Goal: Task Accomplishment & Management: Use online tool/utility

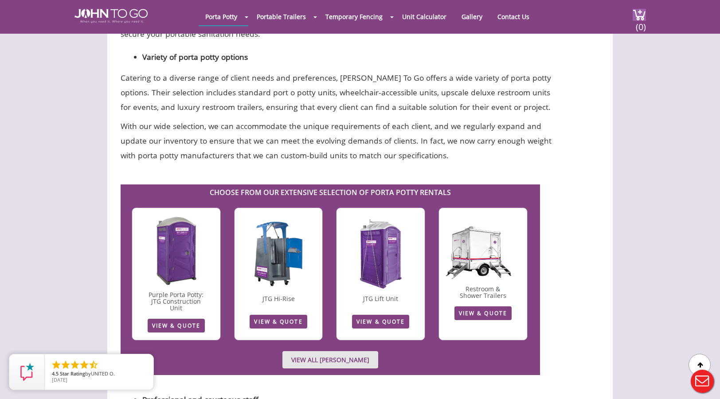
scroll to position [1518, 0]
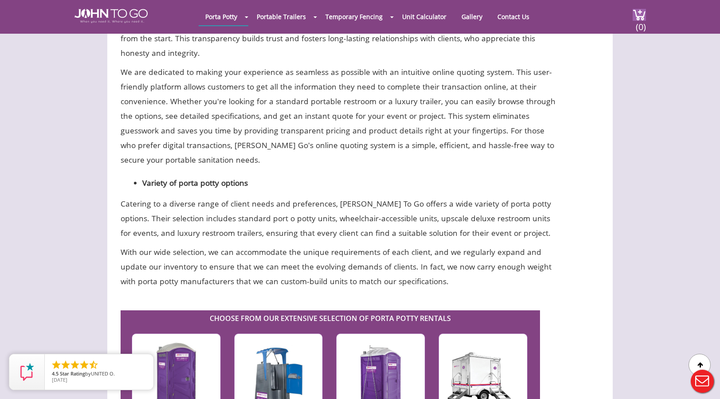
click at [122, 20] on img at bounding box center [111, 16] width 73 height 14
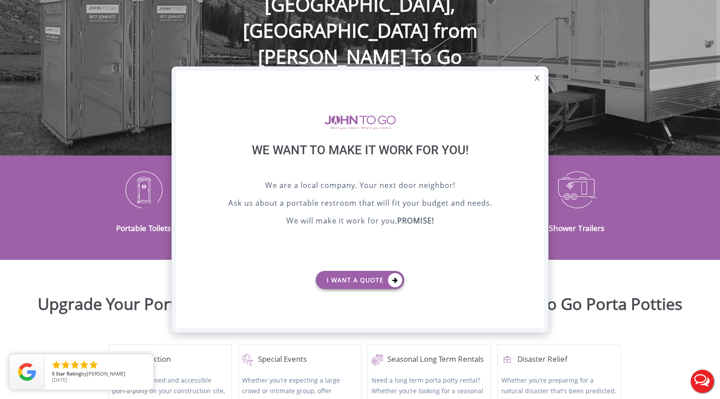
scroll to position [327, 0]
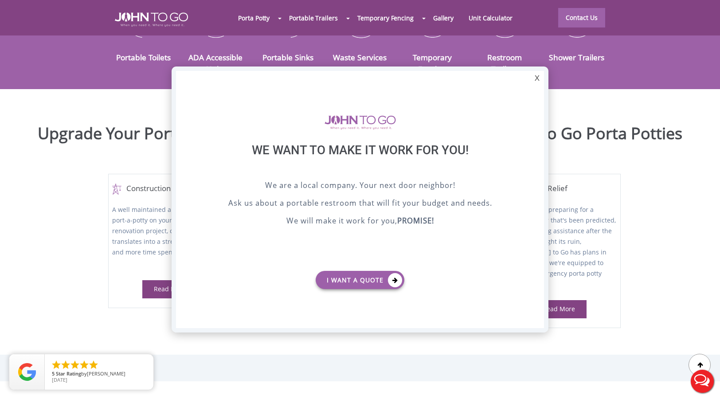
click at [148, 162] on div at bounding box center [360, 199] width 720 height 399
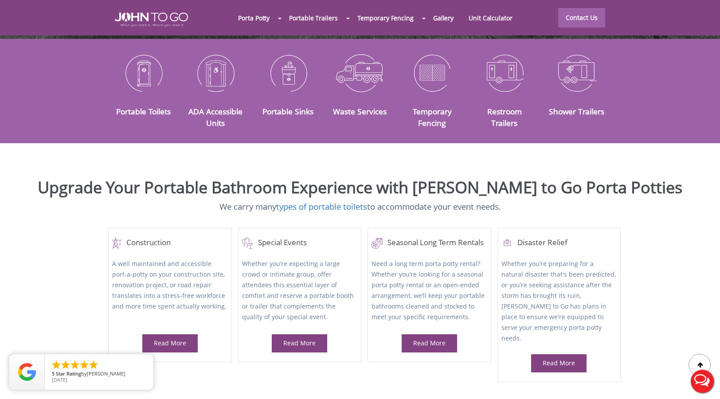
scroll to position [254, 0]
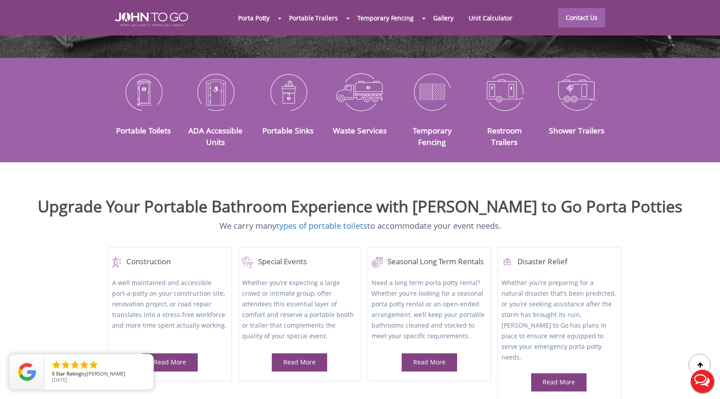
click at [142, 86] on img at bounding box center [143, 92] width 59 height 46
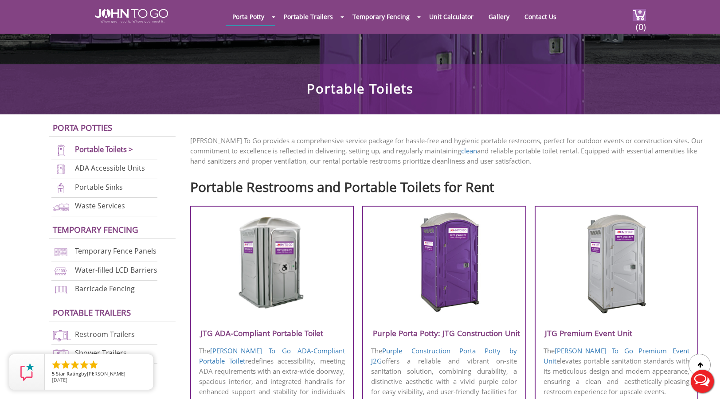
scroll to position [253, 0]
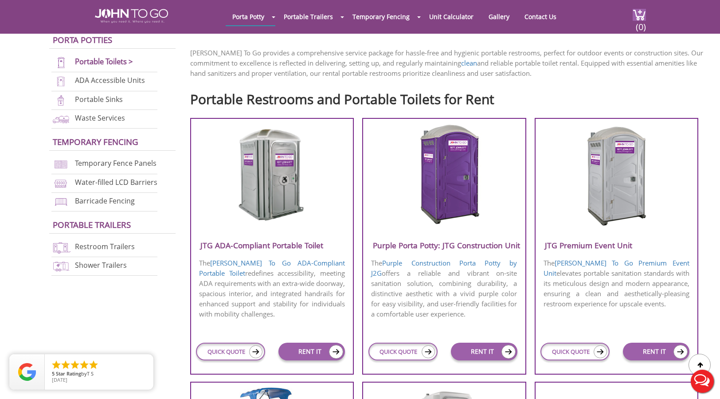
click at [268, 285] on p "The John To Go ADA-Compliant Portable Toilet redefines accessibility, meeting A…" at bounding box center [272, 288] width 162 height 63
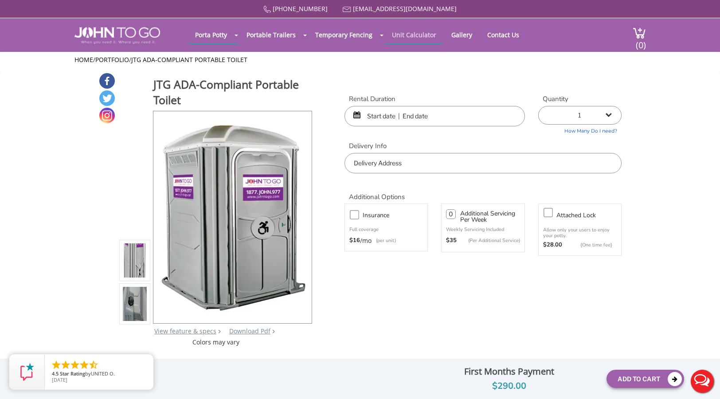
click at [423, 32] on link "Unit Calculator" at bounding box center [414, 34] width 58 height 17
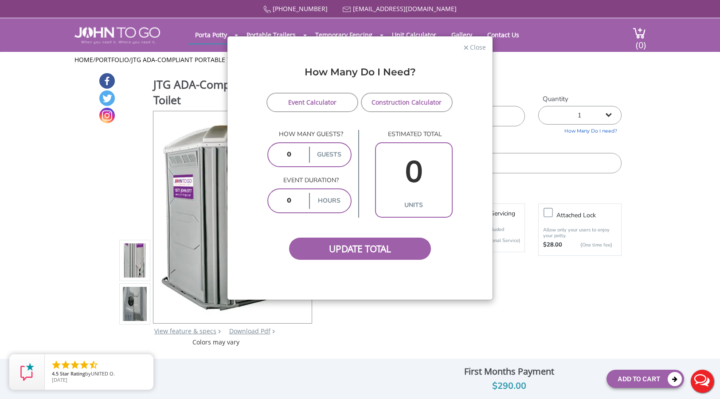
click at [405, 102] on link "Construction Calculator" at bounding box center [407, 103] width 92 height 20
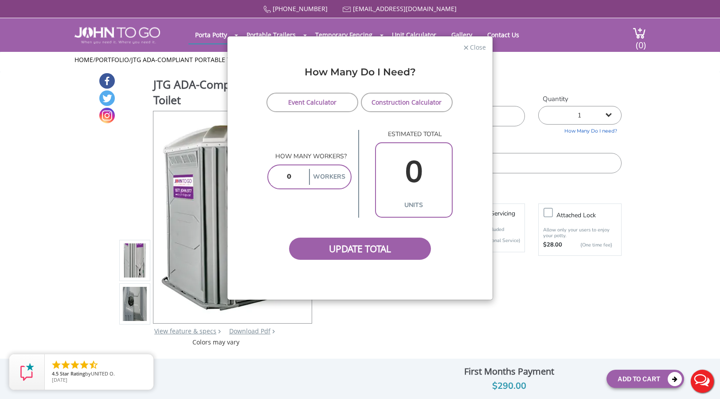
click at [336, 98] on link "Event Calculator" at bounding box center [313, 103] width 92 height 20
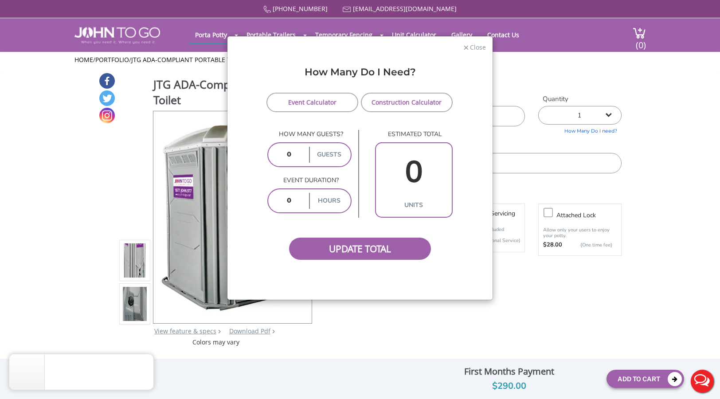
click at [380, 102] on link "Construction Calculator" at bounding box center [407, 103] width 92 height 20
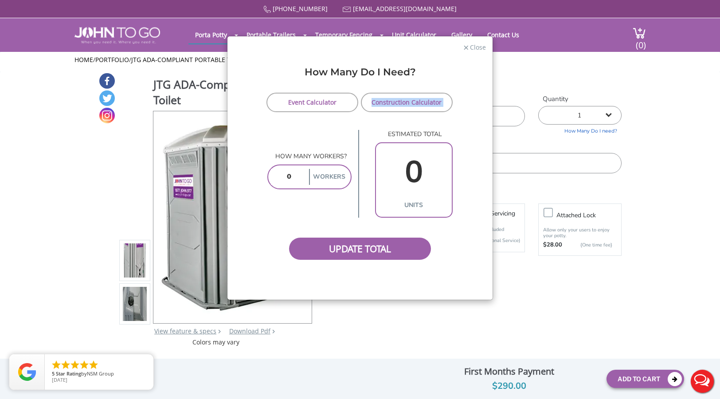
click at [297, 112] on form "Event Calculator Construction Calculator How many guests? guests Event duration…" at bounding box center [360, 177] width 252 height 168
click at [298, 104] on link "Event Calculator" at bounding box center [313, 103] width 92 height 20
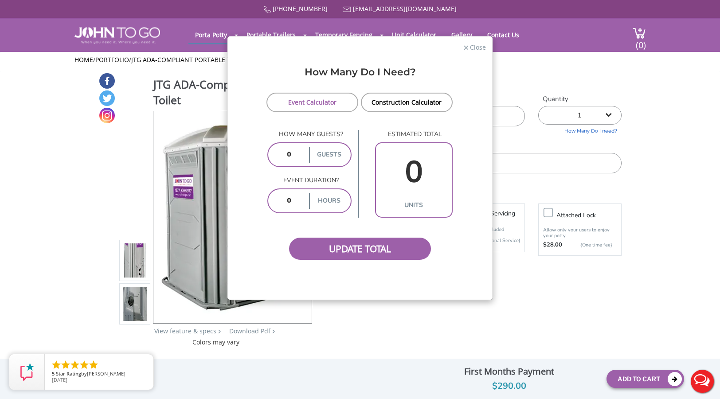
click at [335, 129] on form "Event Calculator Construction Calculator How many guests? guests Event duration…" at bounding box center [360, 177] width 252 height 168
click at [416, 101] on link "Construction Calculator" at bounding box center [407, 103] width 92 height 20
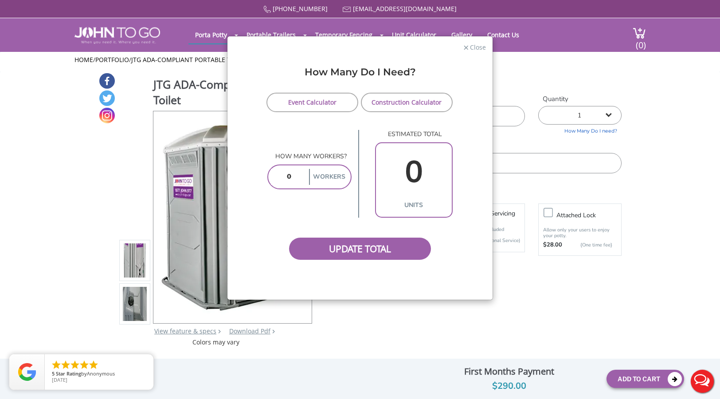
click at [335, 106] on link "Event Calculator" at bounding box center [313, 103] width 92 height 20
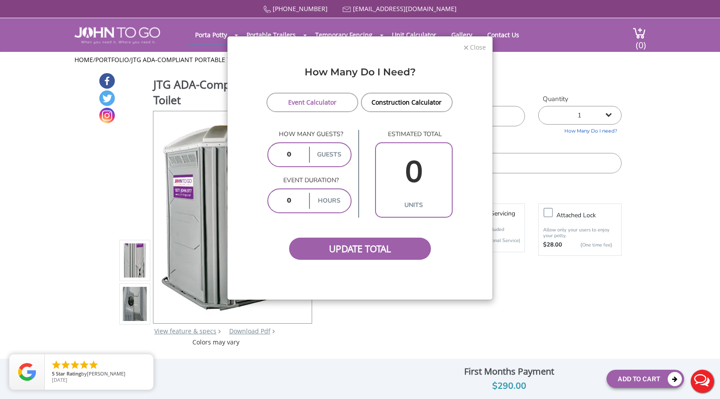
click at [476, 46] on span "Close" at bounding box center [477, 46] width 17 height 8
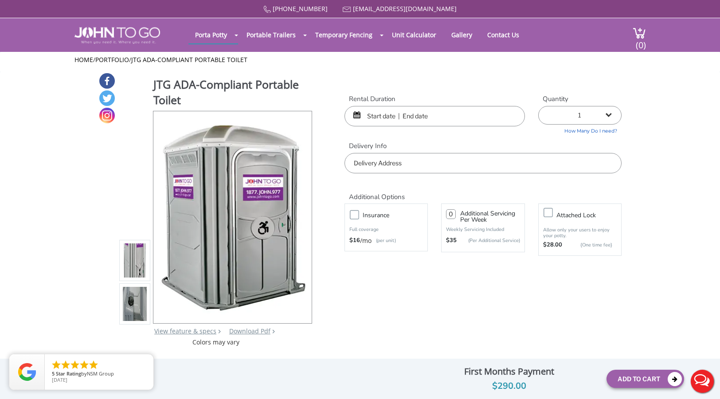
click at [117, 35] on img at bounding box center [118, 35] width 86 height 17
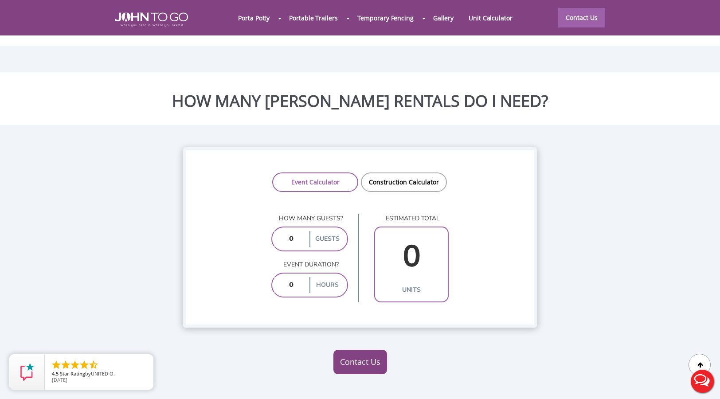
scroll to position [628, 0]
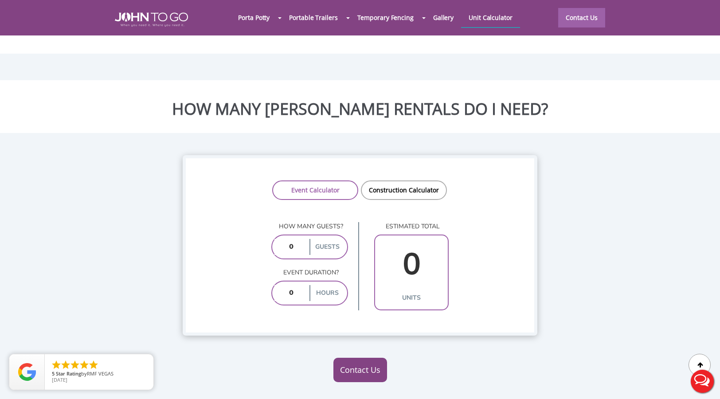
click at [487, 13] on link "Unit Calculator" at bounding box center [490, 17] width 59 height 19
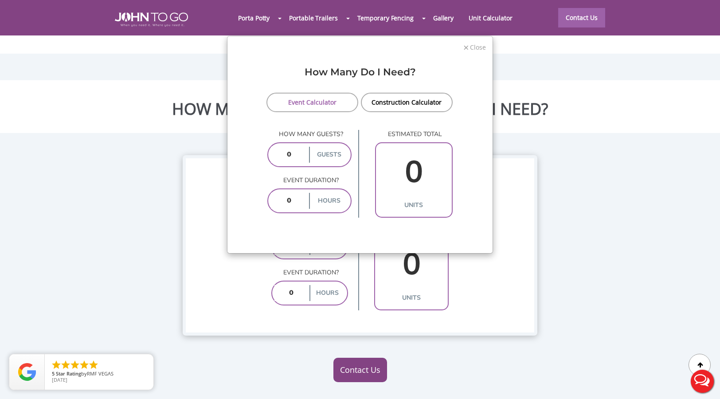
click at [467, 46] on span "×" at bounding box center [466, 46] width 6 height 13
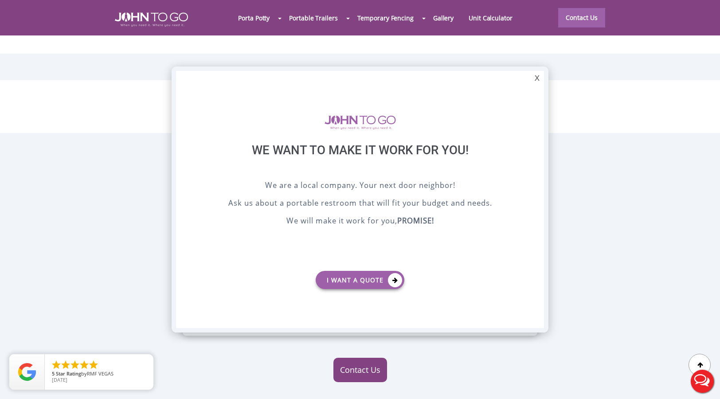
scroll to position [0, 0]
click at [538, 77] on div "X" at bounding box center [537, 78] width 14 height 15
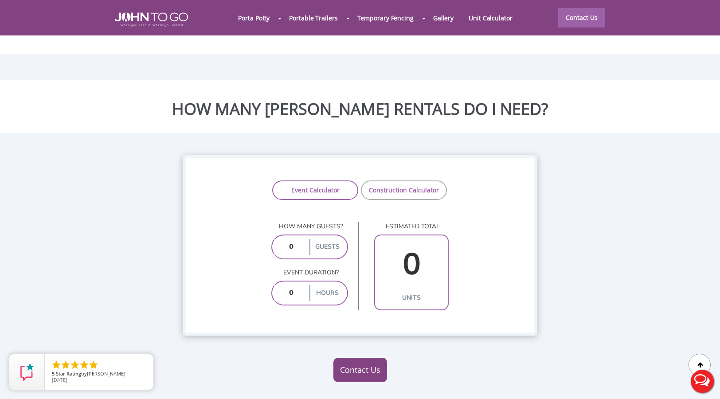
click at [394, 181] on link "Construction Calculator" at bounding box center [404, 191] width 86 height 20
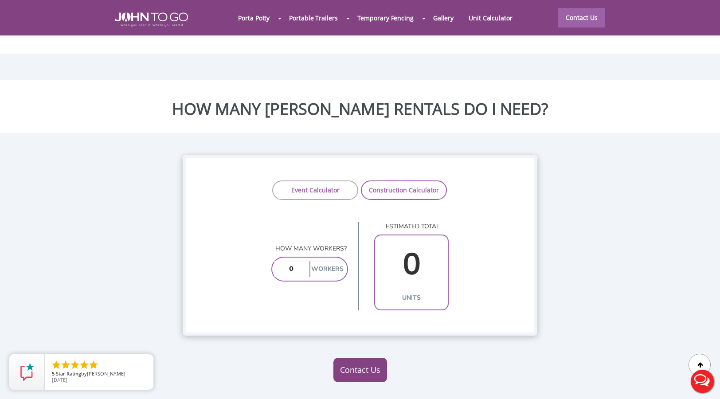
click at [333, 181] on link "Event Calculator" at bounding box center [315, 191] width 86 height 20
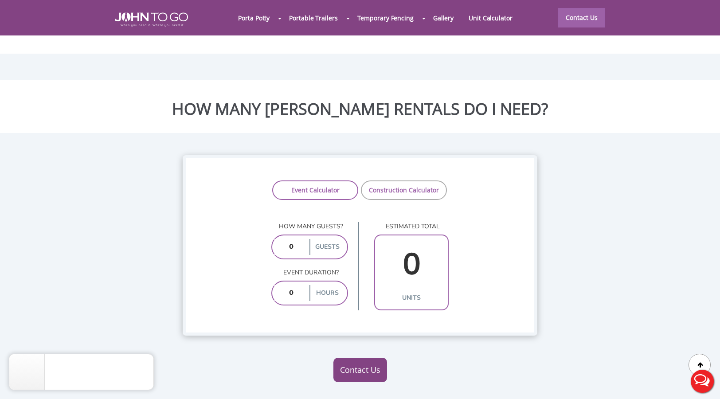
click at [384, 181] on link "Construction Calculator" at bounding box center [404, 191] width 86 height 20
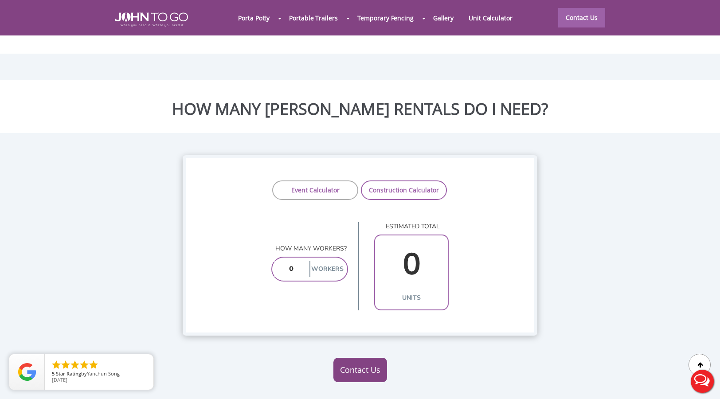
click at [344, 181] on link "Event Calculator" at bounding box center [315, 191] width 86 height 20
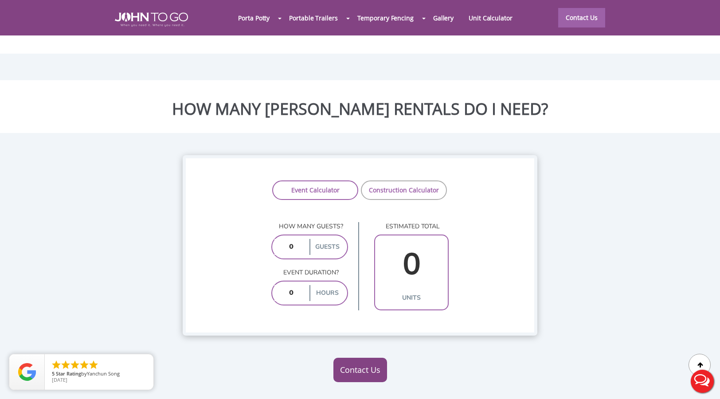
click at [387, 181] on link "Construction Calculator" at bounding box center [404, 191] width 86 height 20
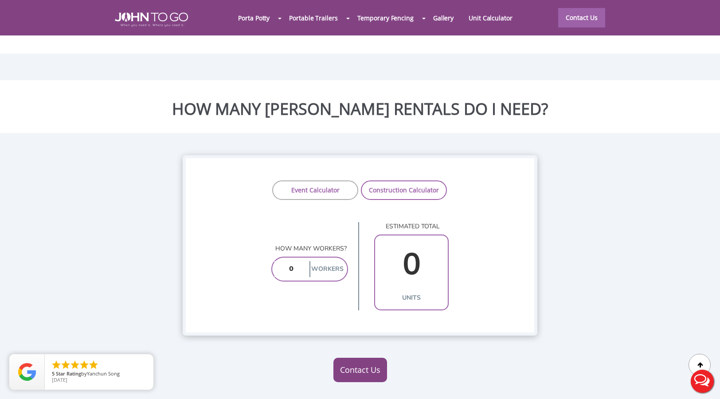
click at [328, 181] on link "Event Calculator" at bounding box center [315, 191] width 86 height 20
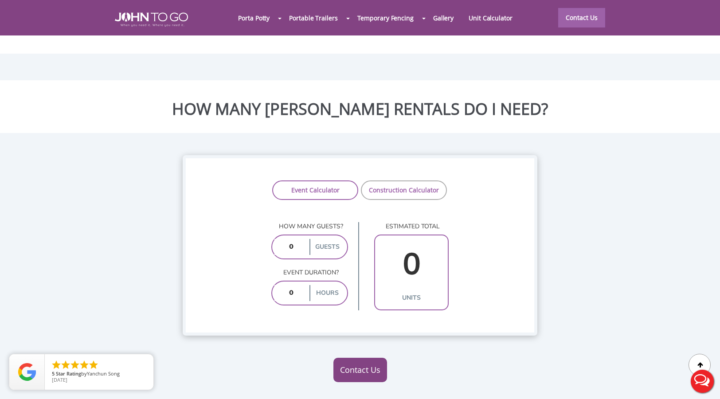
click at [400, 181] on link "Construction Calculator" at bounding box center [404, 191] width 86 height 20
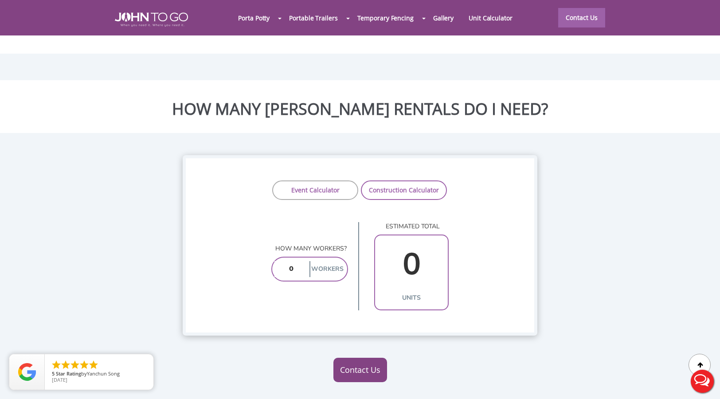
click at [338, 181] on link "Event Calculator" at bounding box center [315, 191] width 86 height 20
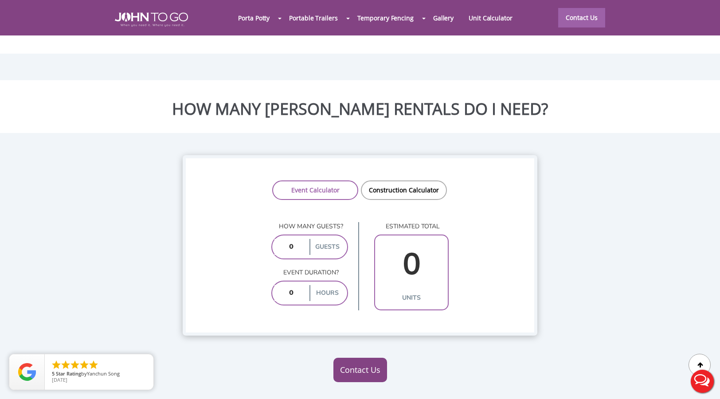
click at [296, 239] on input "number" at bounding box center [291, 247] width 33 height 16
type input "1"
click at [298, 285] on input "number" at bounding box center [291, 293] width 33 height 16
type input "1"
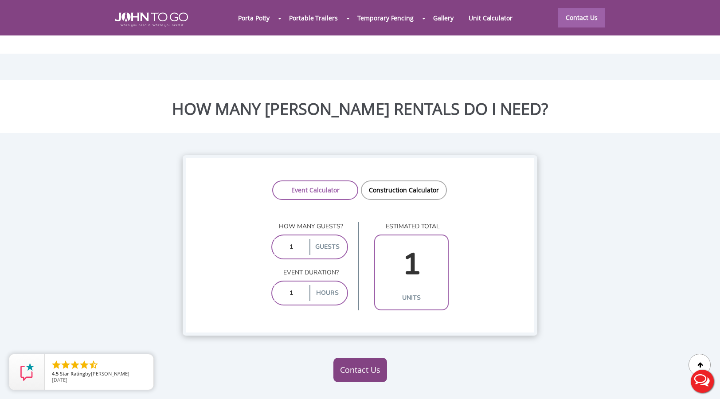
type input "10"
type input "2"
type input "1"
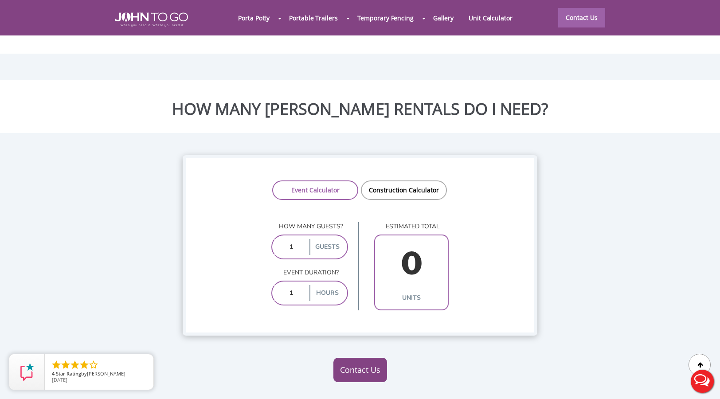
type input "1"
type input "2"
type input "1"
type input "3"
type input "1"
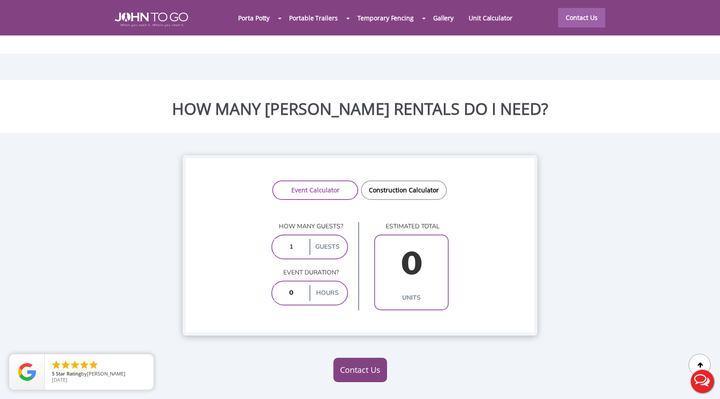
click at [294, 239] on input "1" at bounding box center [291, 247] width 33 height 16
type input "10"
click at [286, 285] on input "number" at bounding box center [291, 293] width 33 height 16
type input "1"
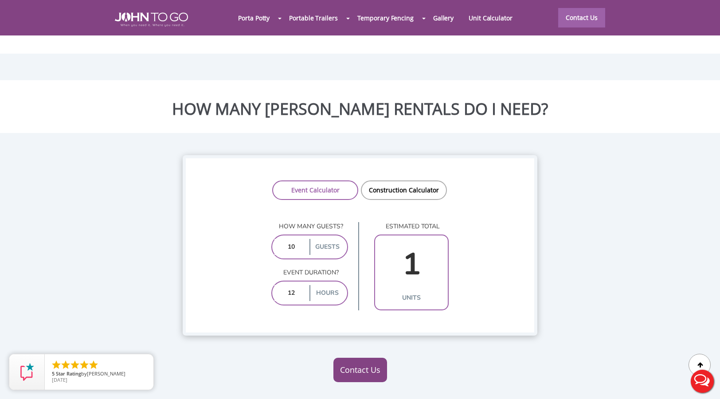
type input "10"
type input "2"
type input "1"
type input "10"
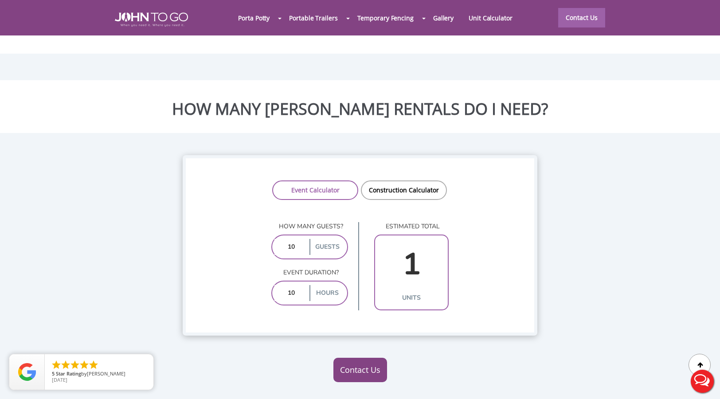
type input "2"
type input "1"
type input "10"
type input "2"
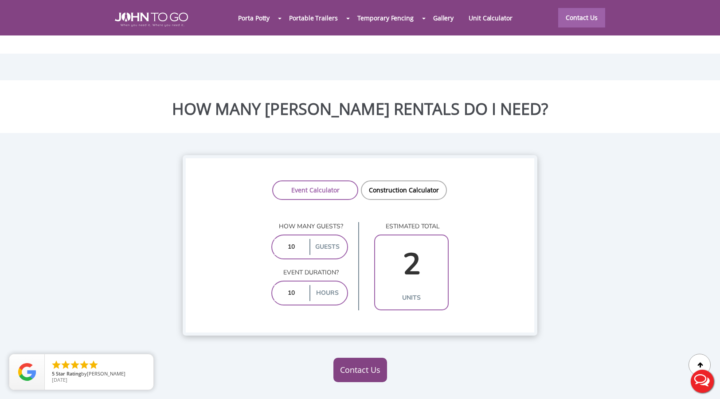
type input "1"
click at [296, 239] on input "10" at bounding box center [291, 247] width 33 height 16
click at [294, 285] on input "1" at bounding box center [291, 293] width 33 height 16
click at [297, 285] on input "1" at bounding box center [291, 293] width 33 height 16
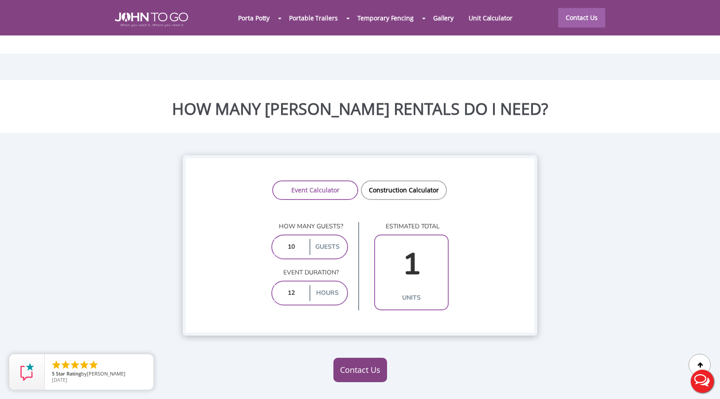
type input "10"
type input "2"
click at [302, 239] on input "10" at bounding box center [291, 247] width 33 height 16
type input "1"
click at [341, 305] on div "Event Calculator Construction Calculator How many guests? 20 guests Event durat…" at bounding box center [360, 245] width 355 height 181
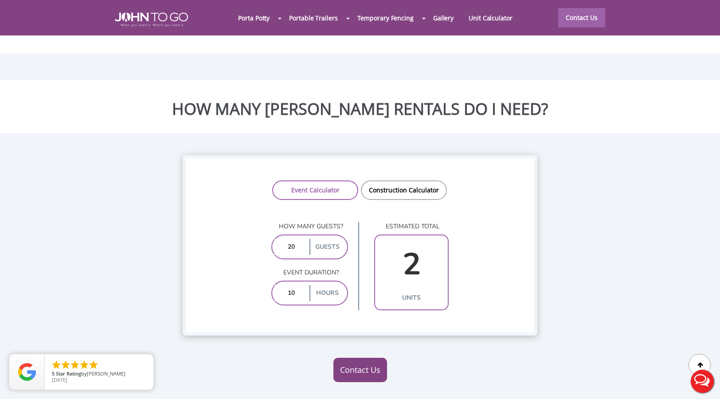
click at [301, 285] on input "10" at bounding box center [291, 293] width 33 height 16
click at [292, 239] on input "20" at bounding box center [291, 247] width 33 height 16
type input "30"
click at [302, 285] on input "10" at bounding box center [291, 293] width 33 height 16
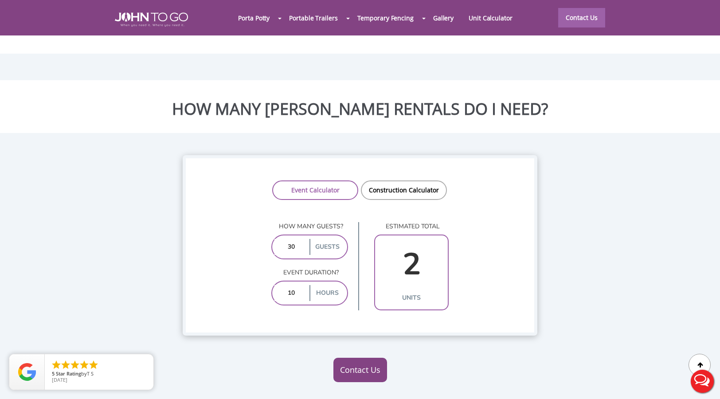
type input "1"
type input "10"
type input "2"
click at [297, 239] on input "30" at bounding box center [291, 247] width 33 height 16
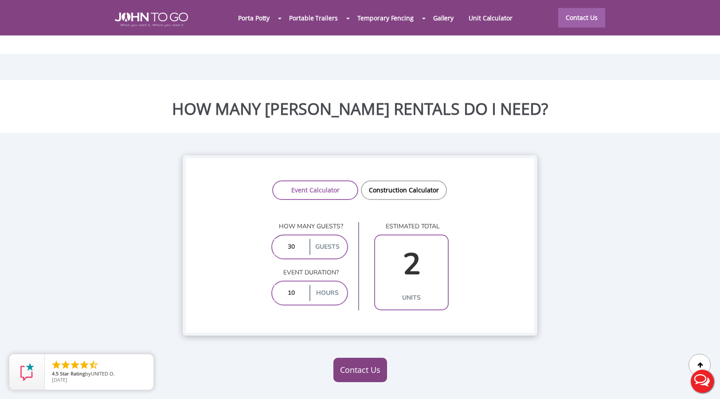
type input "3"
type input "100"
type input "3"
type input "100"
click at [337, 268] on p "Event duration?" at bounding box center [309, 272] width 77 height 9
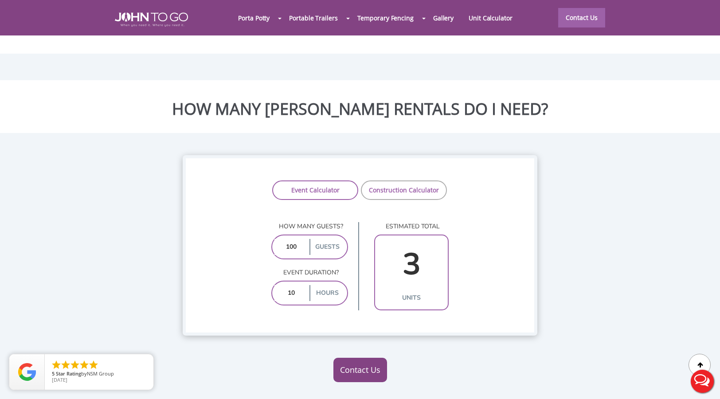
click at [391, 181] on link "Construction Calculator" at bounding box center [404, 191] width 86 height 20
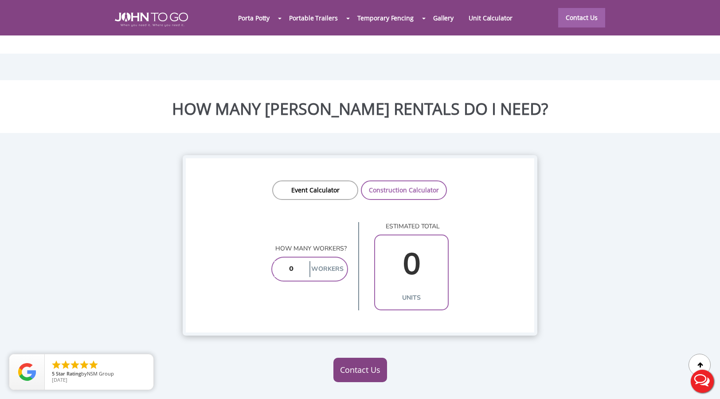
click at [300, 261] on input "number" at bounding box center [291, 269] width 33 height 16
type input "1"
type input "100"
type input "10"
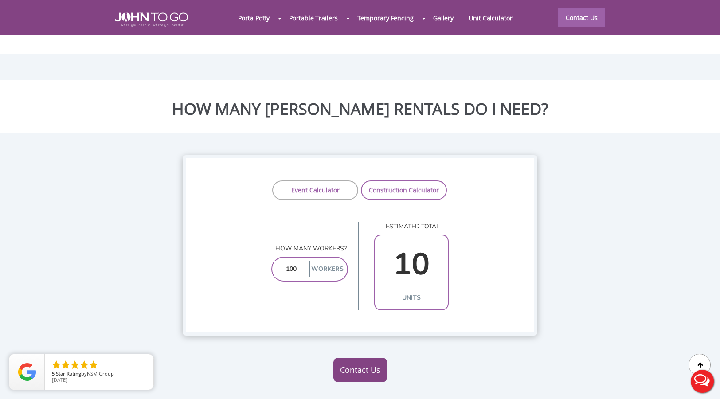
type input "100"
click at [310, 181] on link "Event Calculator" at bounding box center [315, 191] width 86 height 20
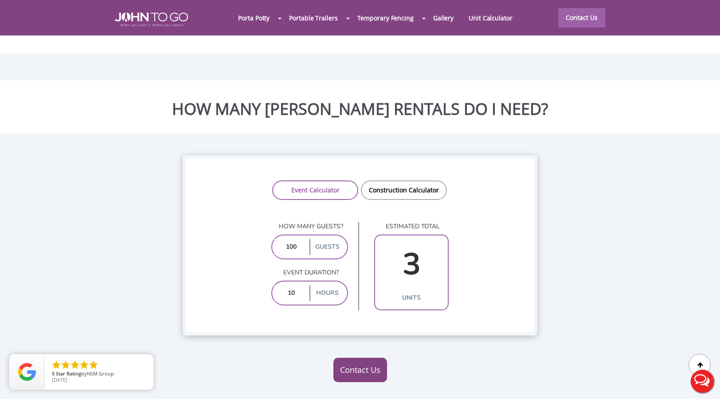
click at [299, 281] on div "10 hours" at bounding box center [309, 293] width 77 height 25
click at [299, 285] on input "10" at bounding box center [291, 293] width 33 height 16
type input "1"
type input "2"
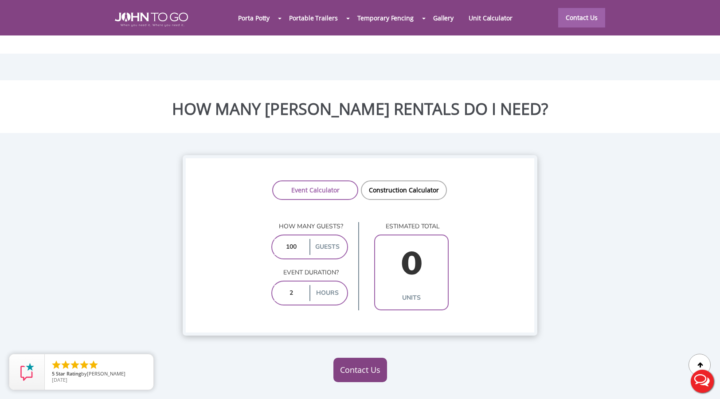
type input "2"
type input "10"
type input "3"
click at [312, 291] on div "Event Calculator Construction Calculator How many guests? 100 guests Event dura…" at bounding box center [360, 245] width 355 height 181
click at [297, 285] on input "10" at bounding box center [291, 293] width 33 height 16
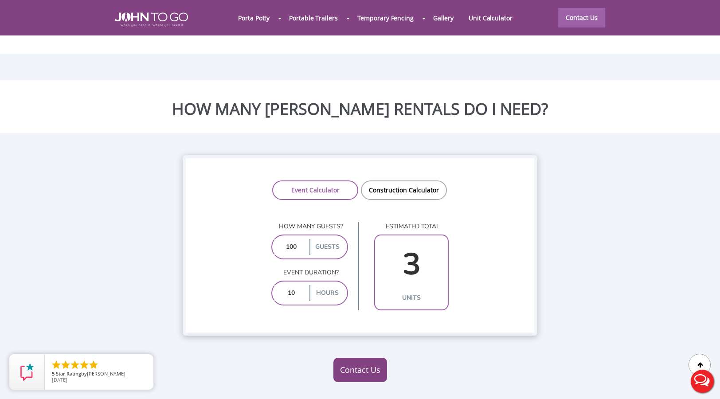
type input "1"
type input "2"
type input "1"
type input "2"
type input "10"
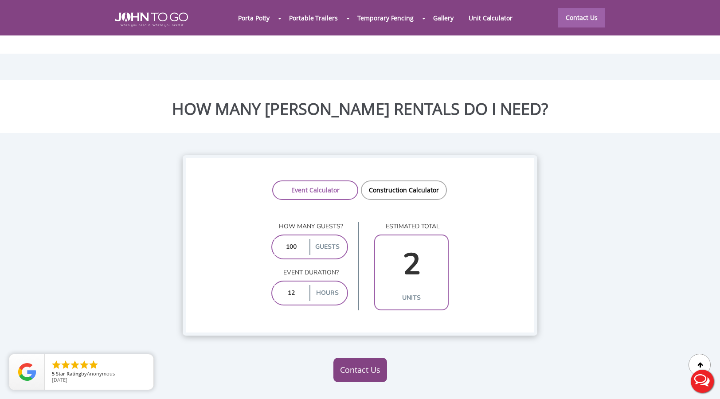
type input "3"
type input "1"
type input "2"
type input "1"
type input "2"
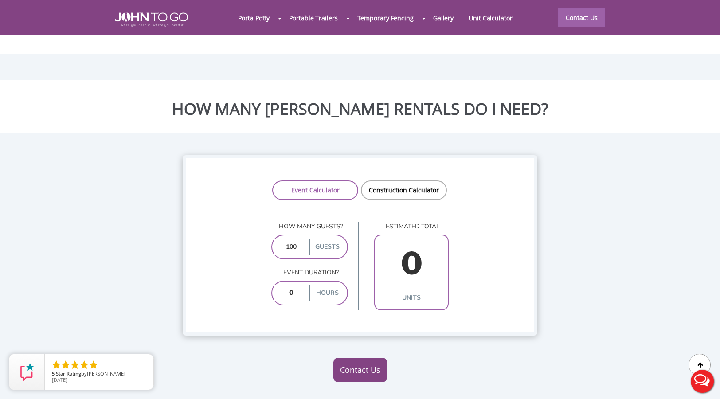
type input "2"
type input "10"
type input "3"
click at [318, 306] on div "Event Calculator Construction Calculator How many guests? 100 guests Event dura…" at bounding box center [360, 245] width 355 height 181
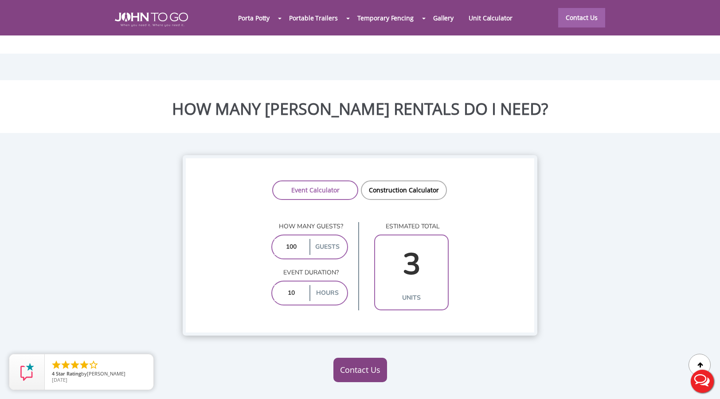
click at [128, 23] on img at bounding box center [151, 19] width 73 height 14
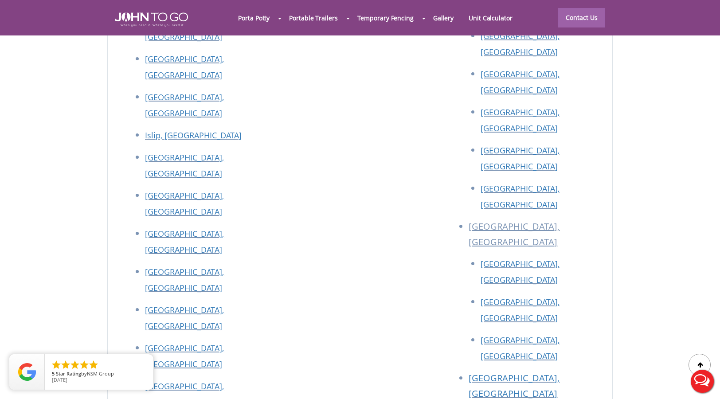
scroll to position [3990, 0]
click at [443, 18] on link "Gallery" at bounding box center [443, 17] width 35 height 19
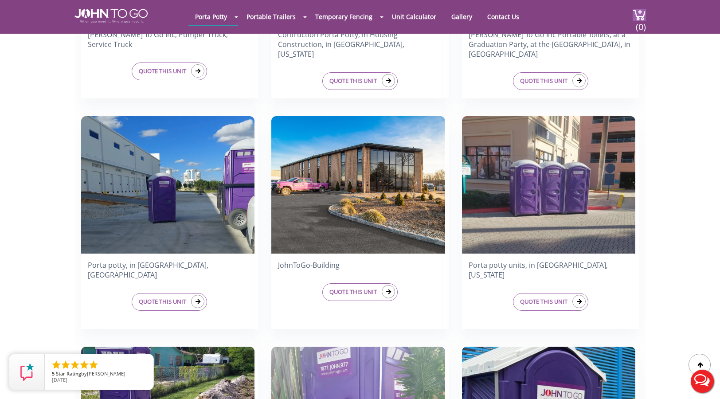
scroll to position [479, 0]
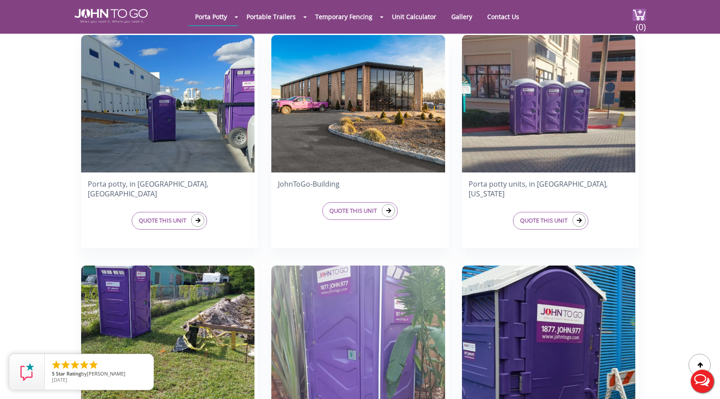
click at [401, 157] on img at bounding box center [358, 103] width 174 height 137
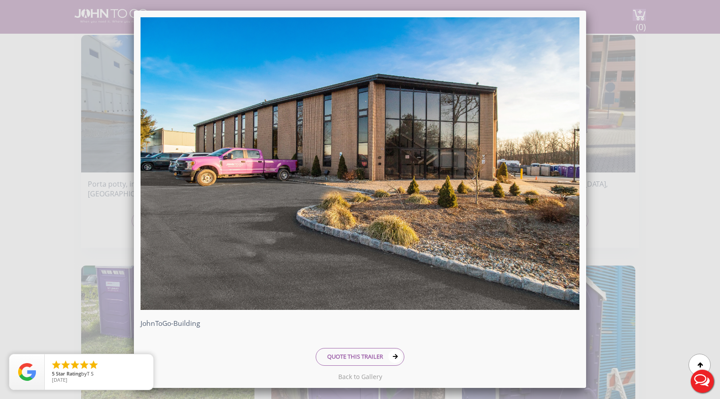
click at [361, 379] on link at bounding box center [360, 379] width 439 height 0
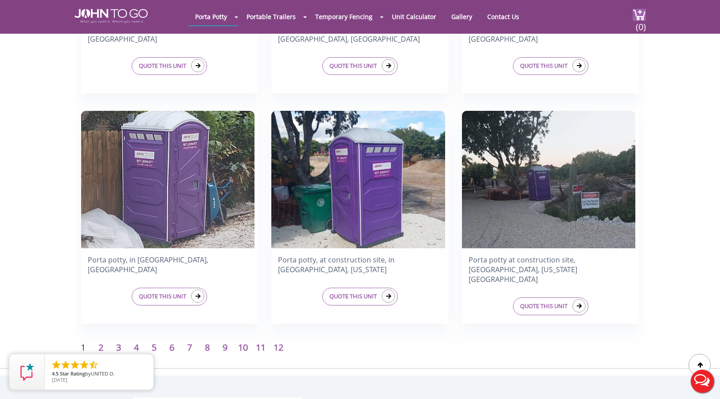
scroll to position [1374, 0]
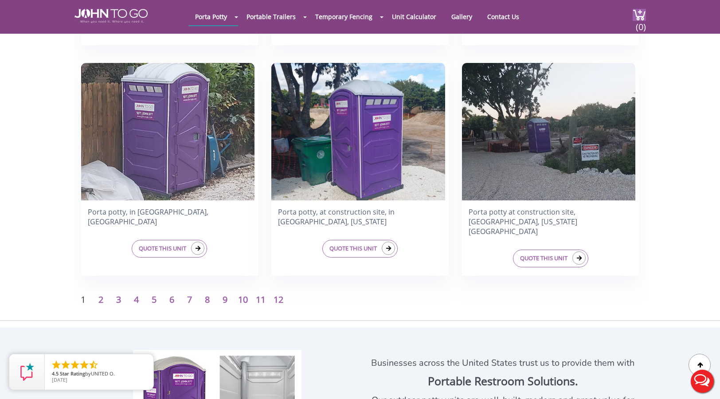
click at [552, 153] on img at bounding box center [549, 131] width 174 height 137
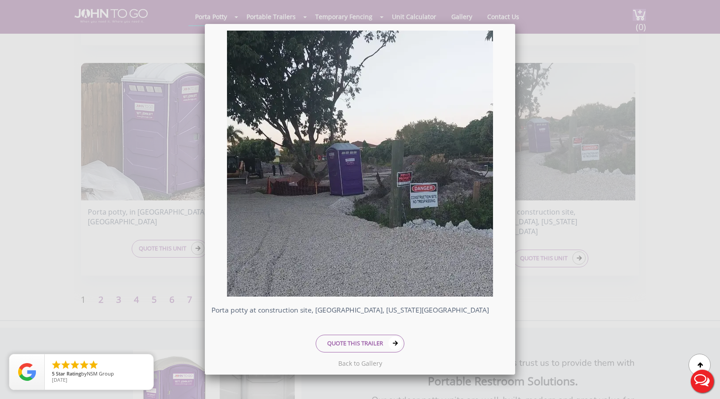
click at [360, 366] on link at bounding box center [360, 366] width 297 height 0
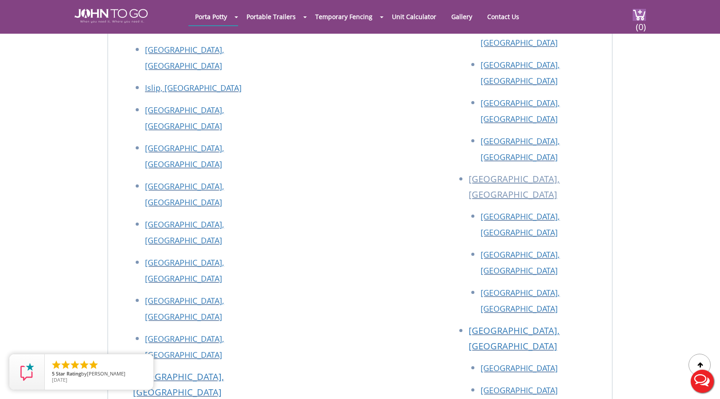
scroll to position [2739, 0]
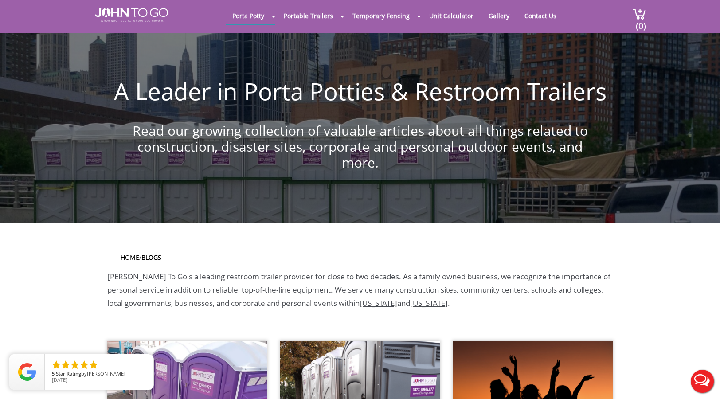
click at [136, 17] on img at bounding box center [131, 15] width 73 height 14
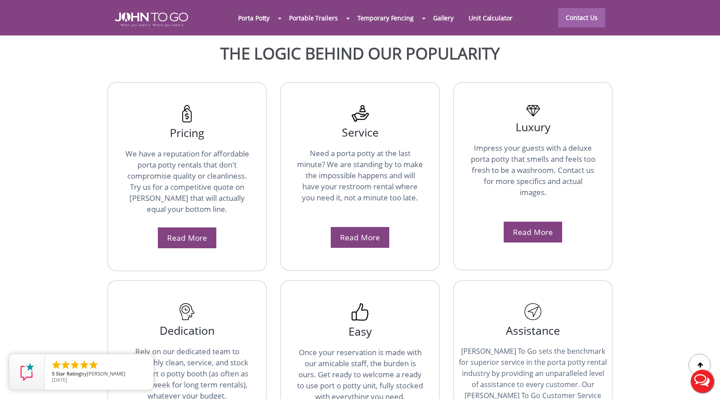
scroll to position [1548, 0]
click at [346, 231] on link "Read More" at bounding box center [360, 236] width 40 height 11
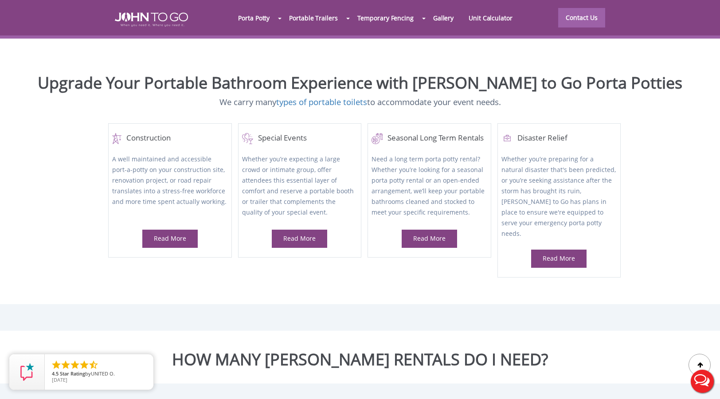
scroll to position [381, 0]
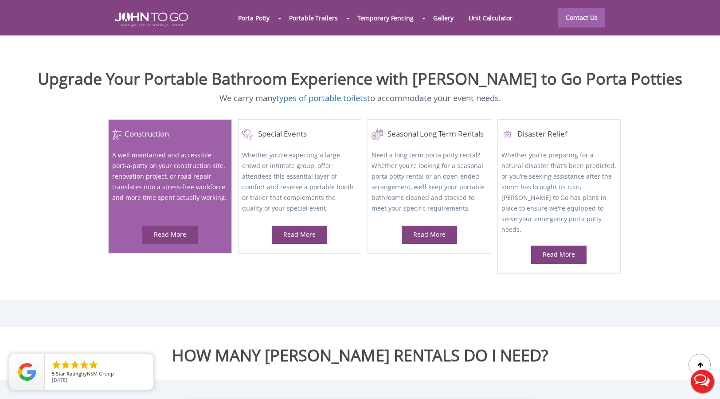
click at [190, 226] on div "Read More" at bounding box center [169, 235] width 55 height 18
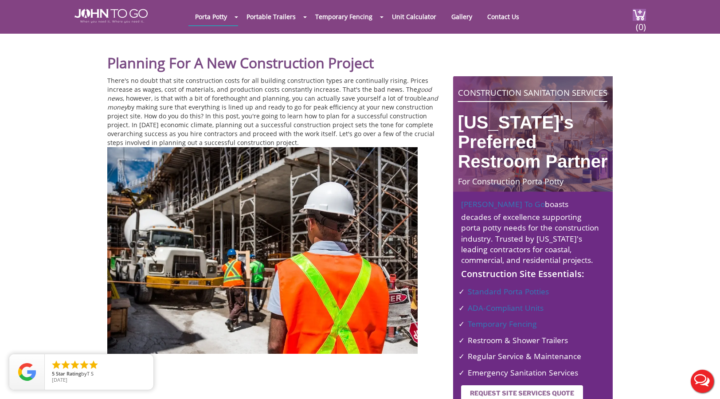
scroll to position [27, 0]
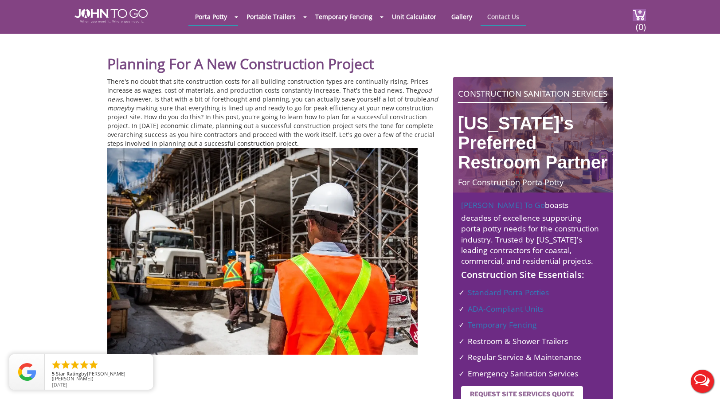
click at [497, 16] on link "Contact Us" at bounding box center [503, 16] width 45 height 17
